Goal: Find specific page/section: Find specific page/section

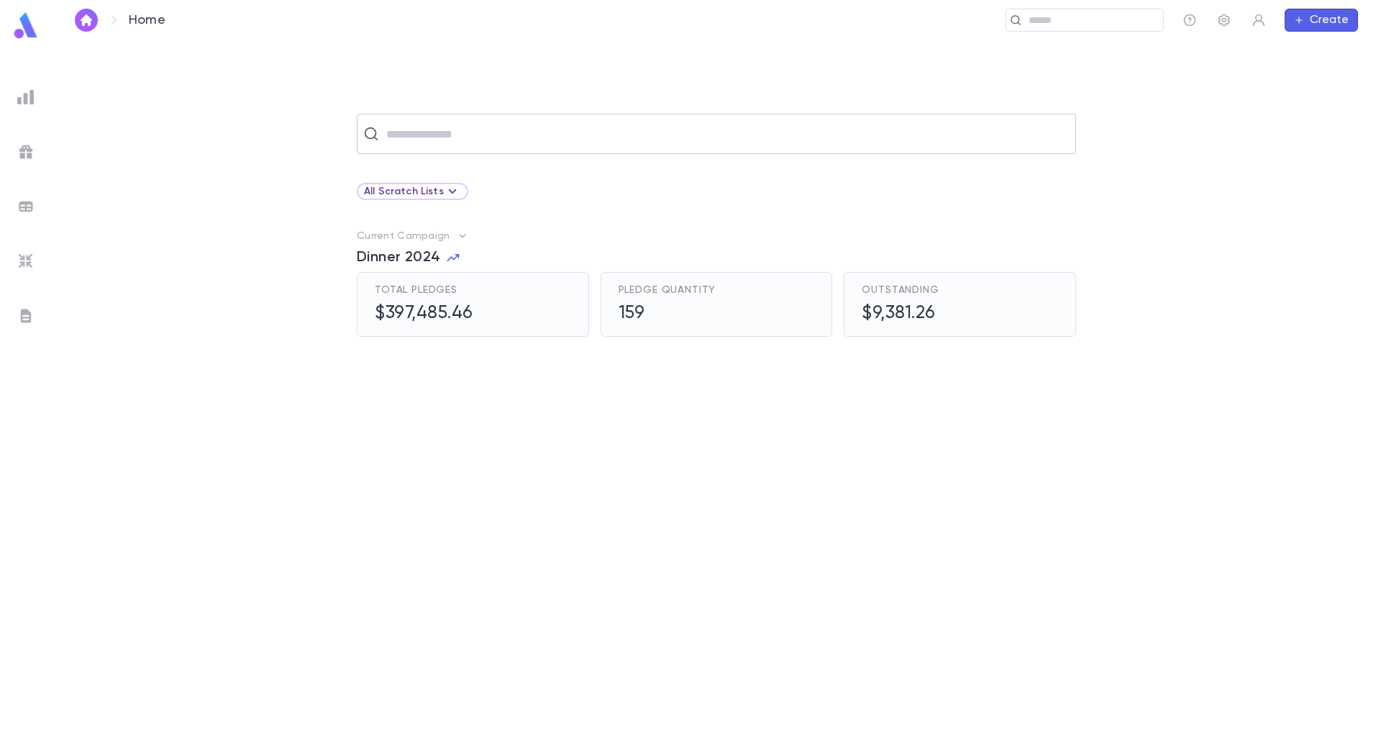
click at [636, 130] on input "text" at bounding box center [726, 133] width 688 height 27
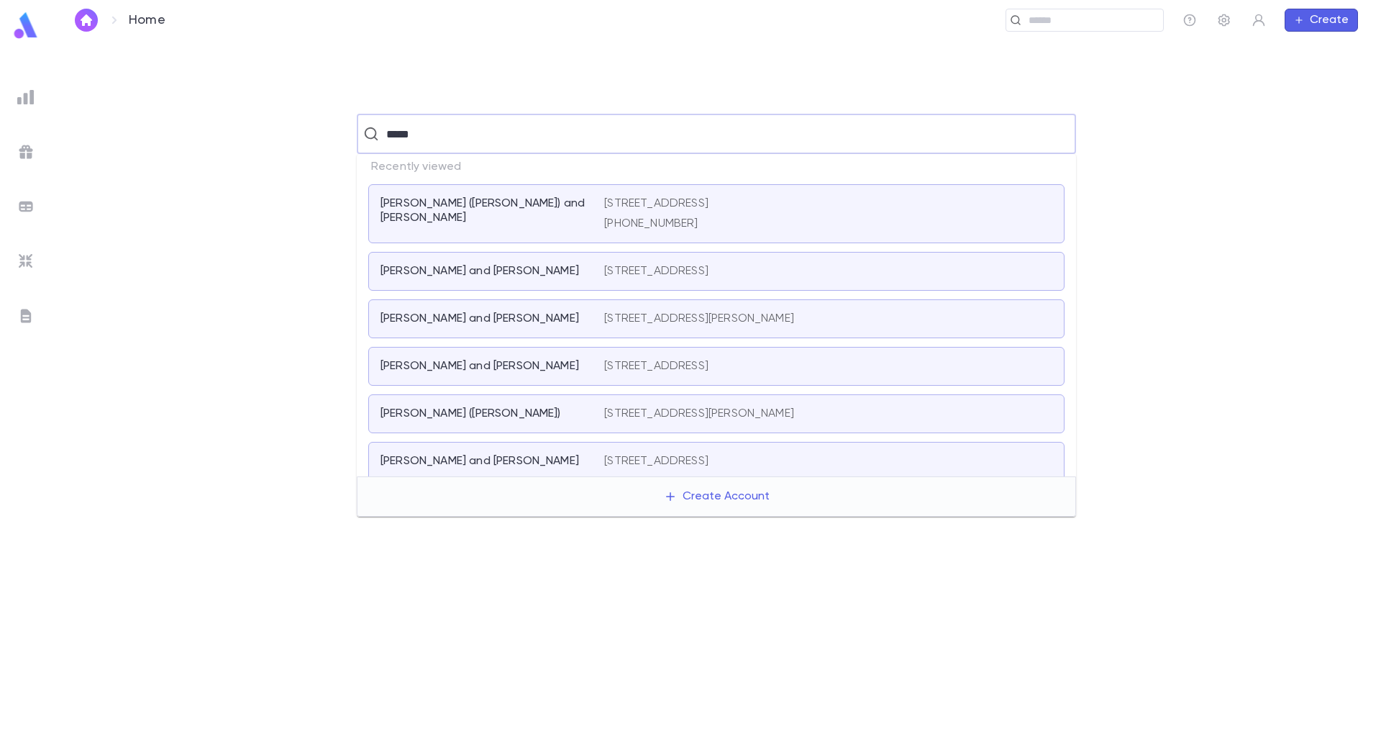
type input "******"
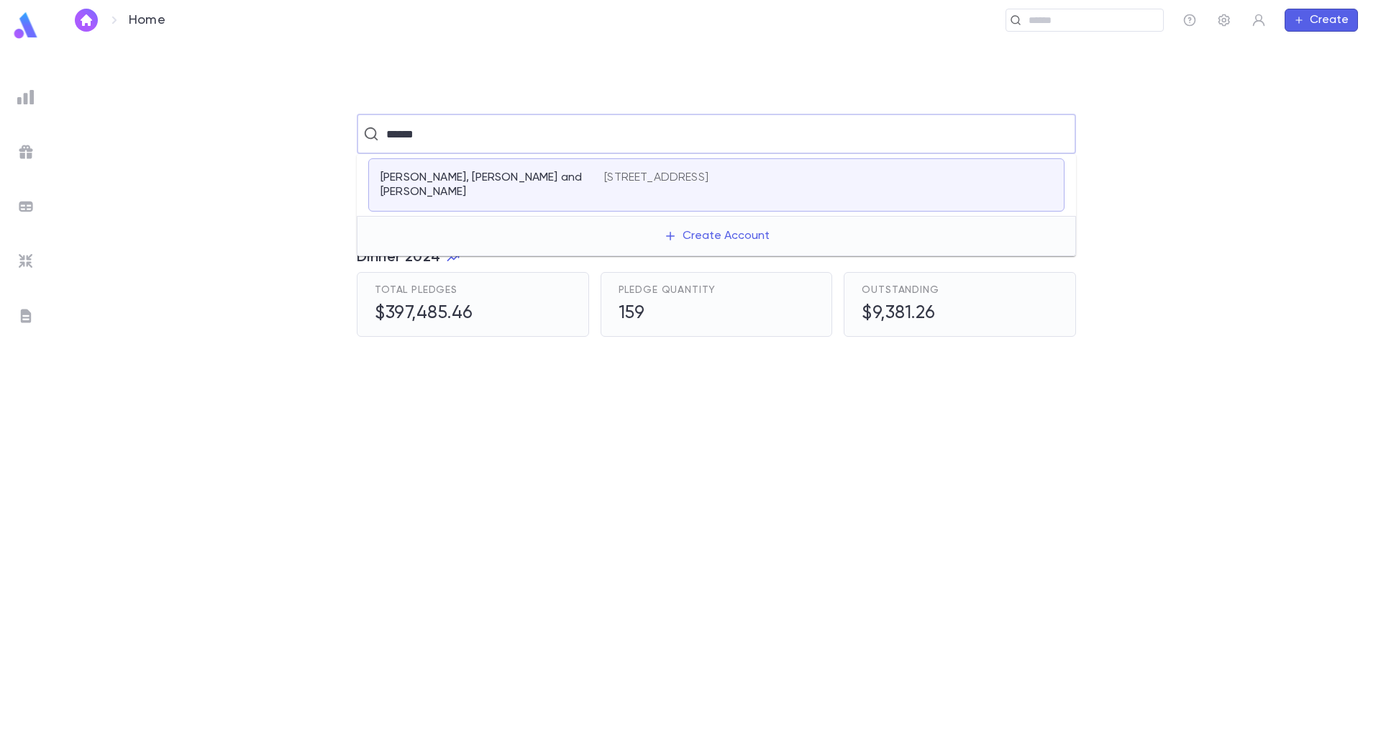
click at [507, 177] on p "Elgozy, Jacobo and Rachel" at bounding box center [484, 185] width 206 height 29
